Goal: Task Accomplishment & Management: Complete application form

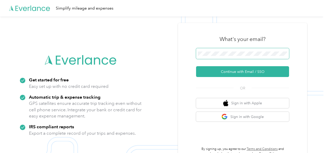
click at [211, 51] on span at bounding box center [242, 53] width 93 height 11
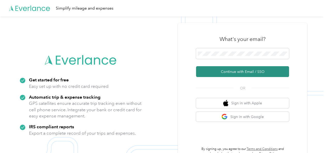
click at [224, 70] on button "Continue with Email / SSO" at bounding box center [242, 71] width 93 height 11
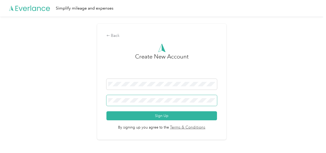
click at [145, 105] on span at bounding box center [161, 100] width 111 height 11
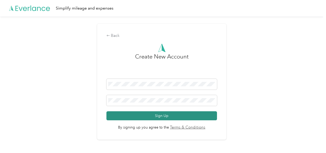
click at [169, 119] on button "Sign Up" at bounding box center [161, 116] width 111 height 9
